Goal: Information Seeking & Learning: Check status

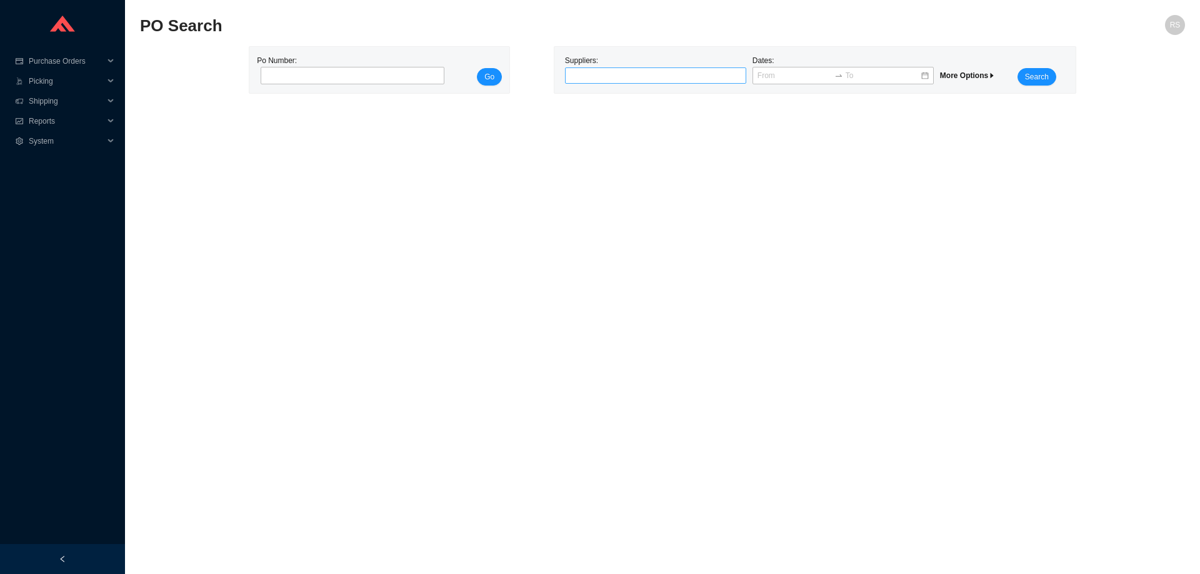
click at [599, 78] on div at bounding box center [650, 75] width 166 height 12
type input "kohler"
click at [616, 98] on div "Kohler Company" at bounding box center [655, 97] width 171 height 11
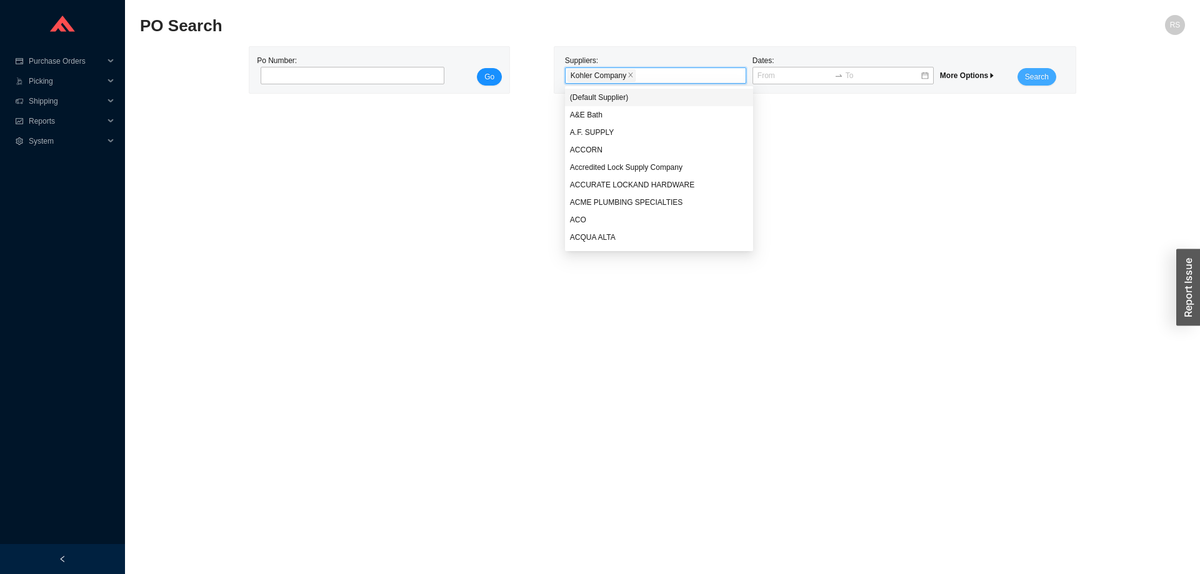
click at [1041, 77] on span "Search" at bounding box center [1037, 77] width 24 height 12
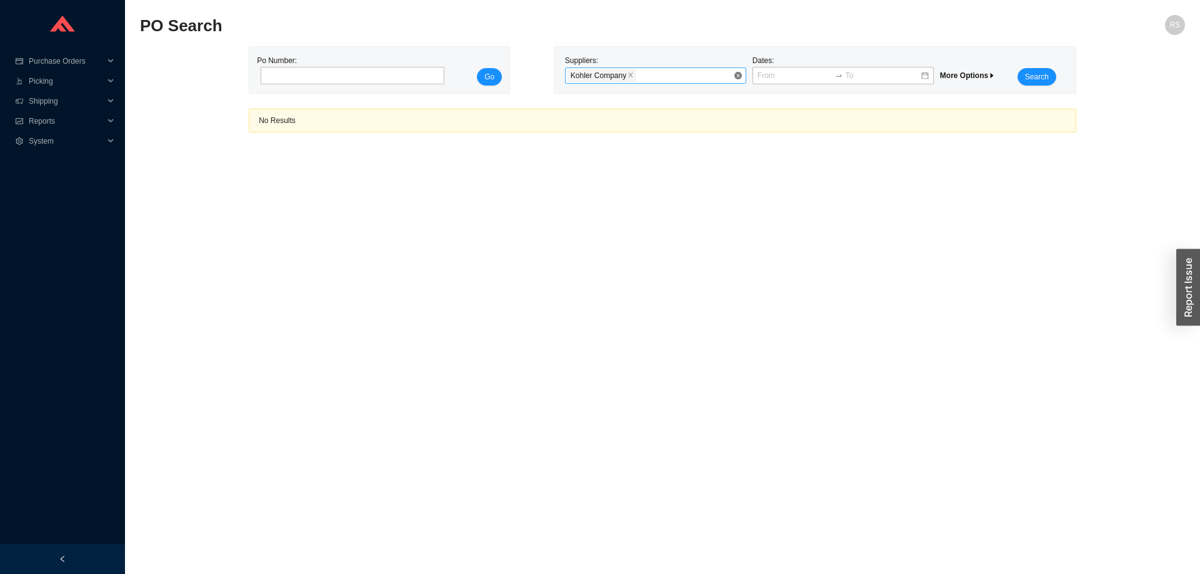
click at [657, 78] on div "Kohler Company" at bounding box center [650, 75] width 166 height 15
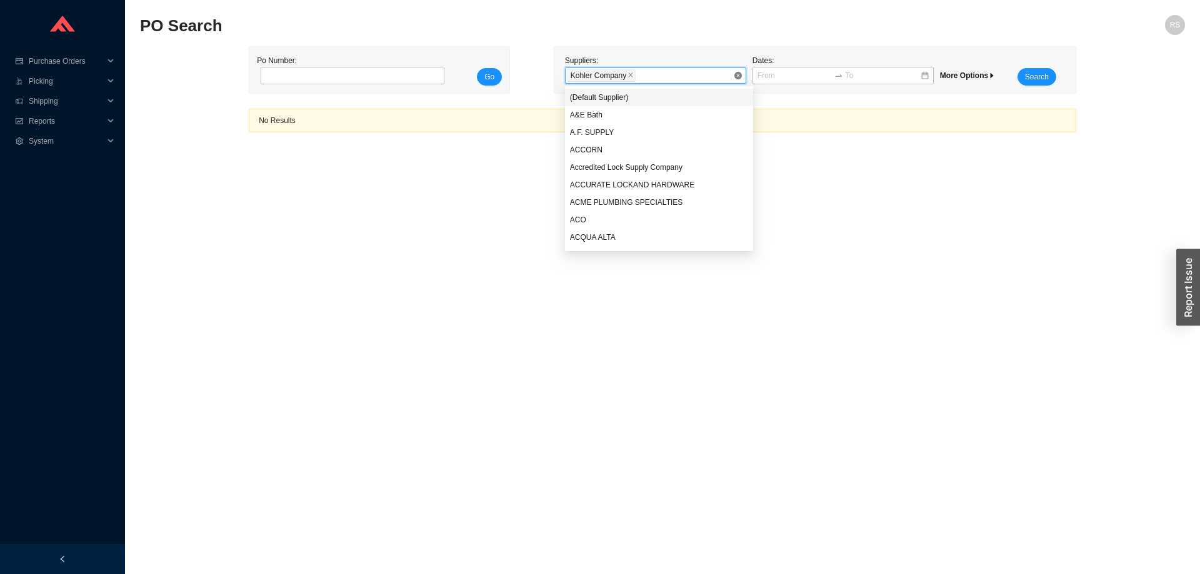
click at [627, 82] on span "Kohler Company" at bounding box center [601, 75] width 68 height 12
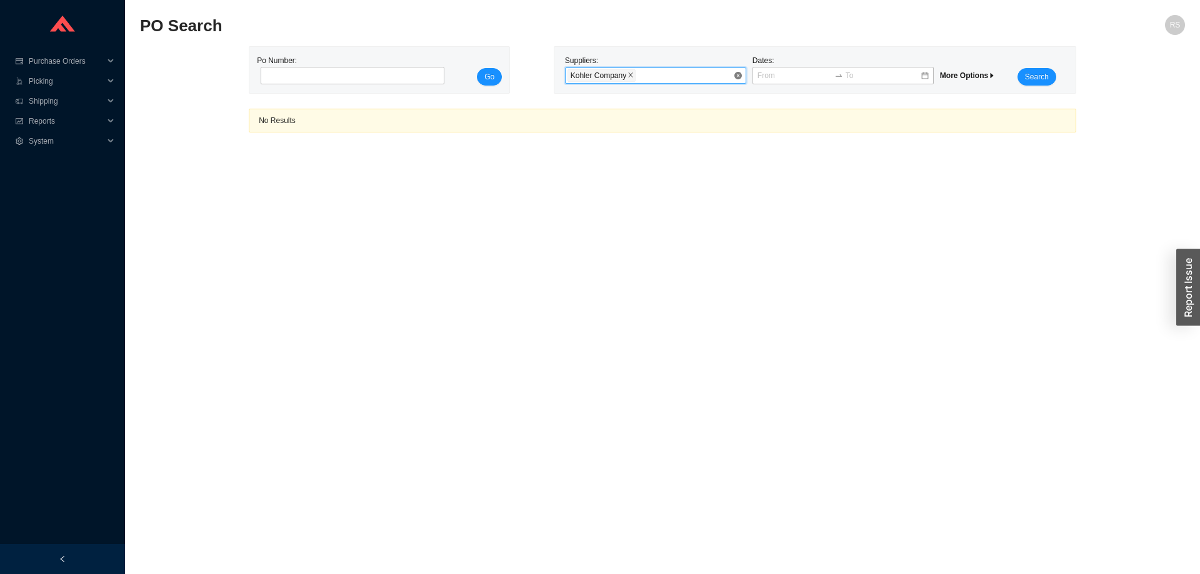
click at [627, 77] on icon "close" at bounding box center [630, 75] width 6 height 6
type input "[PERSON_NAME]"
